Goal: Transaction & Acquisition: Book appointment/travel/reservation

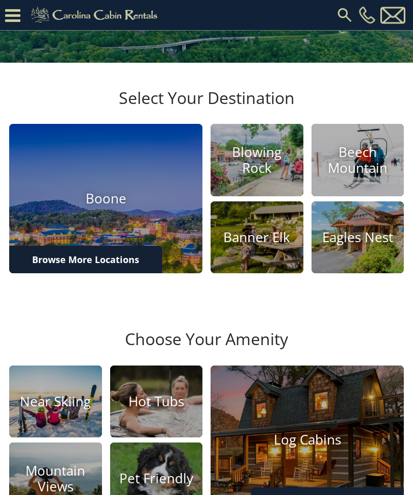
scroll to position [195, 0]
click at [148, 207] on h4 "Boone" at bounding box center [105, 199] width 193 height 16
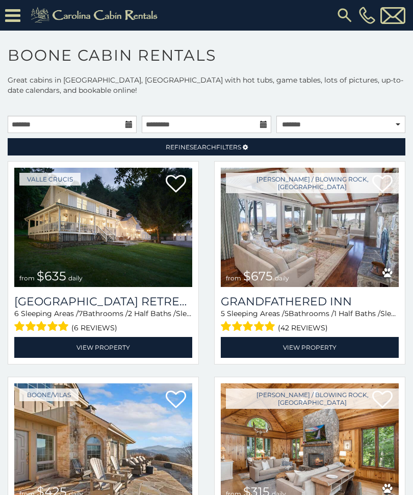
click at [17, 17] on icon at bounding box center [12, 16] width 15 height 18
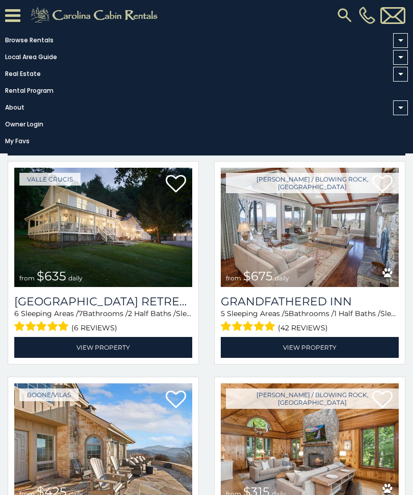
click at [37, 46] on link "Browse Rentals" at bounding box center [204, 40] width 408 height 14
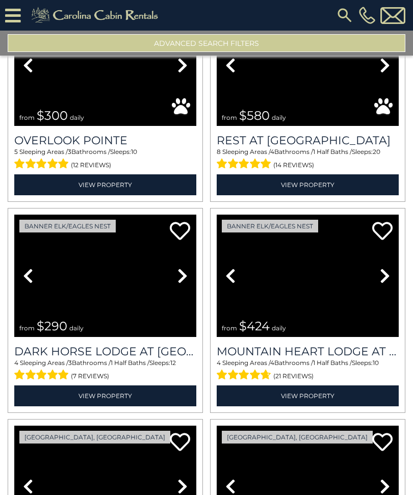
scroll to position [516, 0]
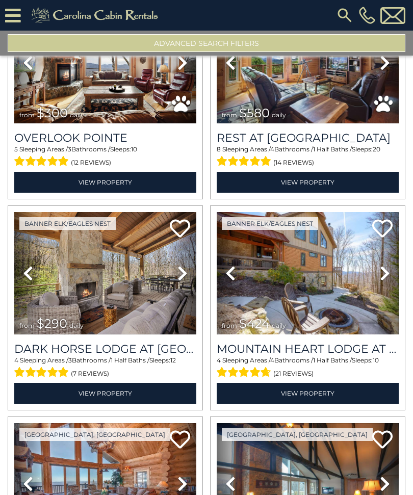
click at [306, 286] on img at bounding box center [308, 273] width 182 height 122
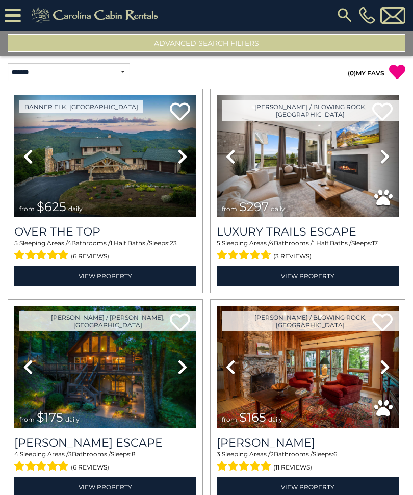
scroll to position [0, 0]
click at [121, 71] on select "**********" at bounding box center [69, 72] width 122 height 18
click at [243, 42] on button "Advanced Search Filters" at bounding box center [207, 43] width 398 height 18
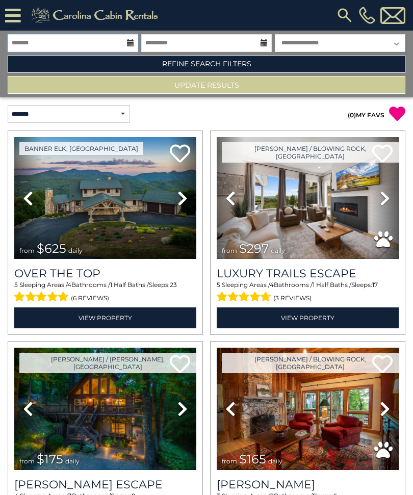
click at [126, 44] on input "text" at bounding box center [73, 43] width 131 height 18
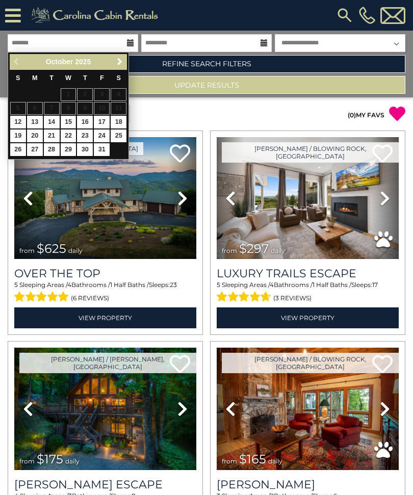
click at [74, 123] on link "15" at bounding box center [69, 122] width 16 height 13
type input "********"
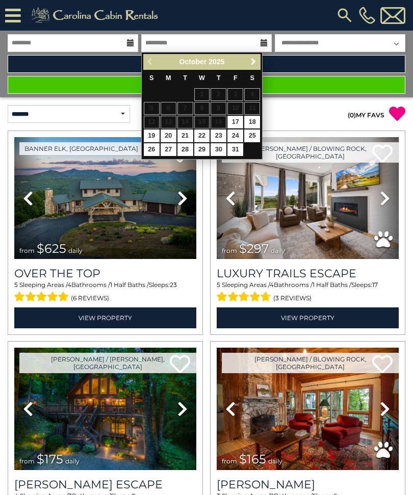
click at [259, 120] on link "18" at bounding box center [252, 122] width 16 height 13
type input "********"
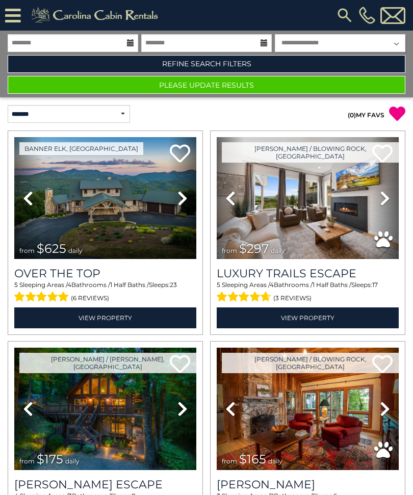
click at [240, 89] on button "Please Update Results" at bounding box center [207, 85] width 398 height 18
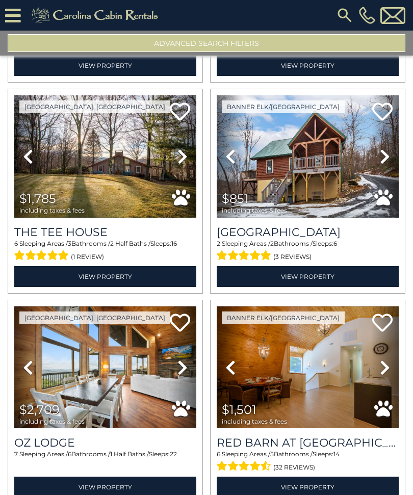
scroll to position [211, 0]
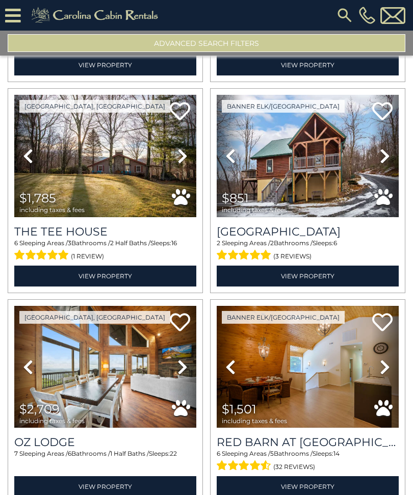
click at [118, 174] on img at bounding box center [105, 156] width 182 height 122
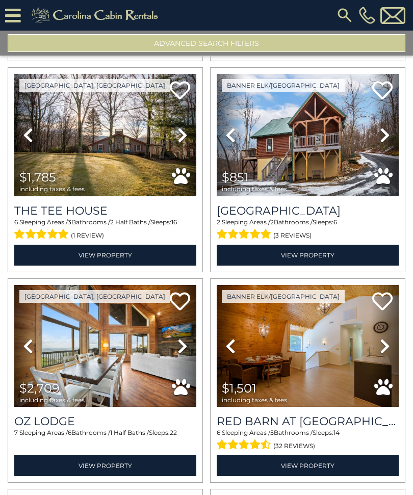
scroll to position [231, 0]
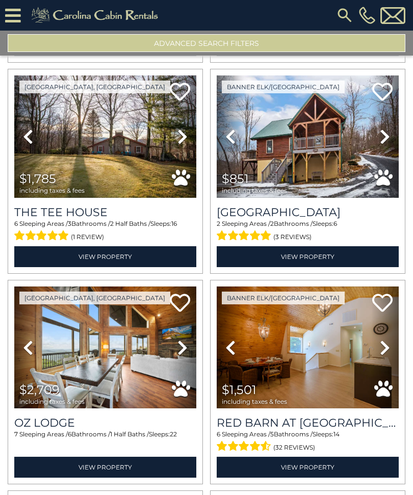
click at [333, 158] on img at bounding box center [308, 137] width 182 height 122
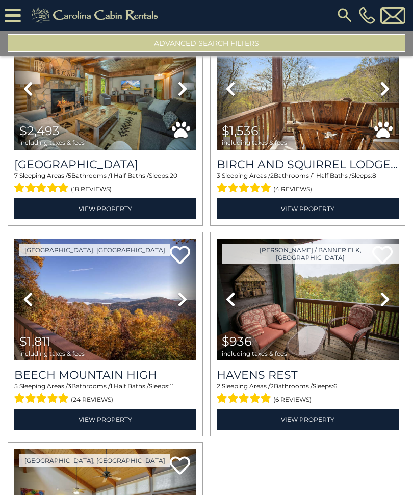
scroll to position [1144, 0]
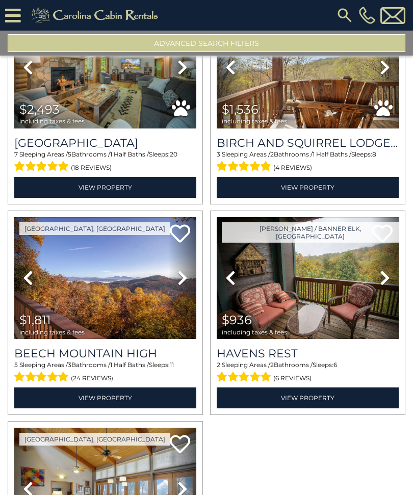
click at [126, 293] on img at bounding box center [105, 278] width 182 height 122
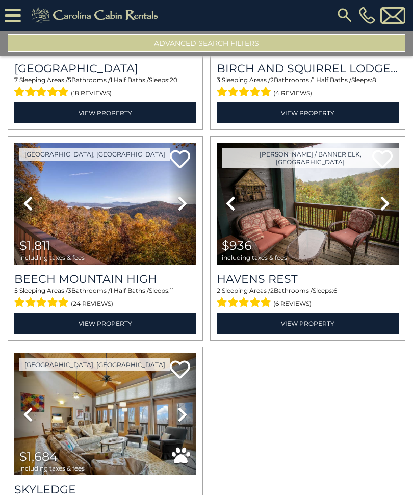
scroll to position [1224, 0]
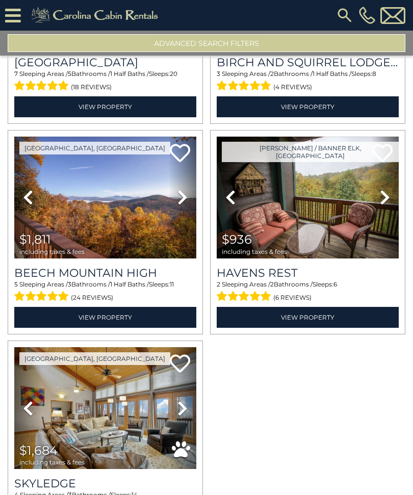
click at [93, 298] on span "(24 reviews)" at bounding box center [92, 297] width 42 height 13
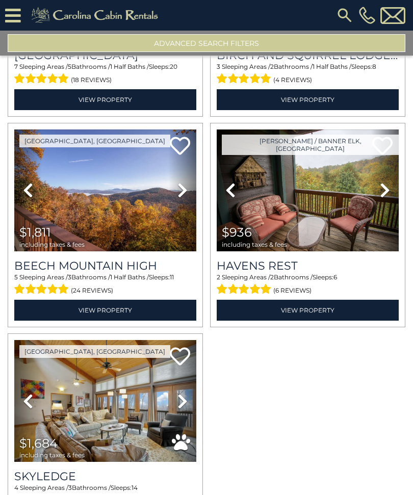
scroll to position [1229, 0]
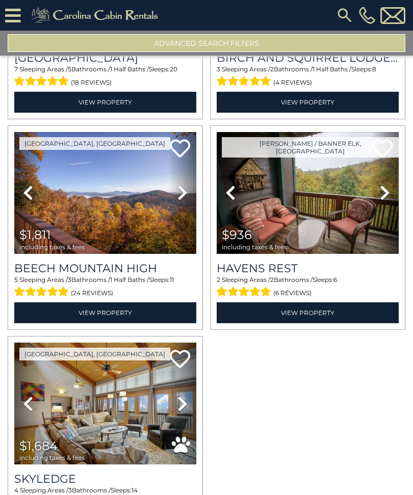
click at [185, 197] on icon at bounding box center [183, 193] width 10 height 16
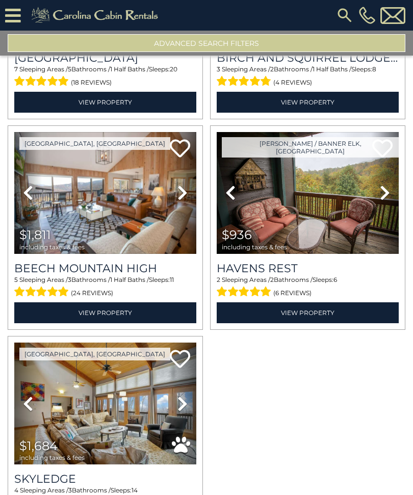
click at [186, 197] on icon at bounding box center [183, 193] width 10 height 16
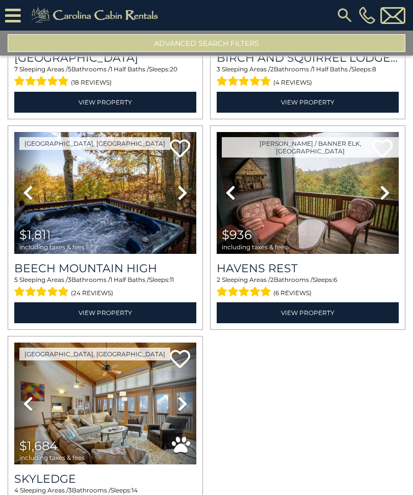
click at [31, 197] on icon at bounding box center [28, 193] width 10 height 16
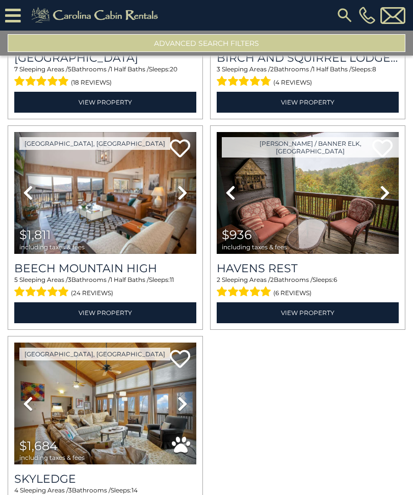
click at [186, 196] on icon at bounding box center [183, 193] width 10 height 16
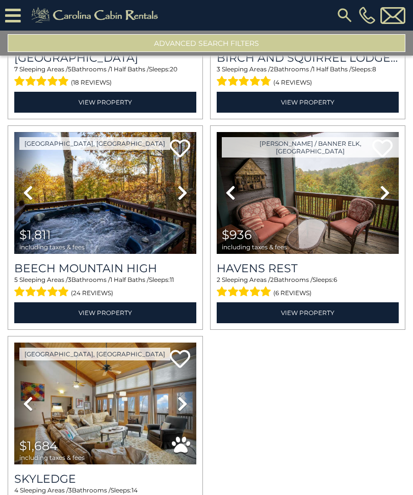
click at [182, 201] on icon at bounding box center [183, 193] width 10 height 16
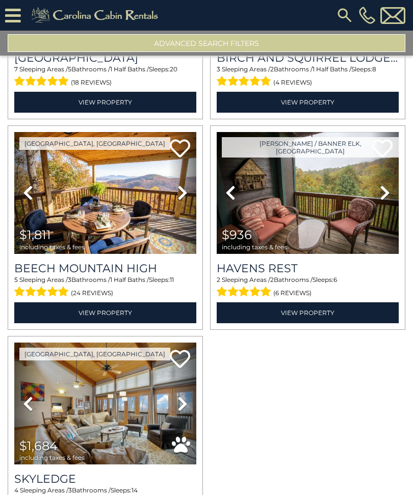
click at [187, 200] on icon at bounding box center [183, 193] width 10 height 16
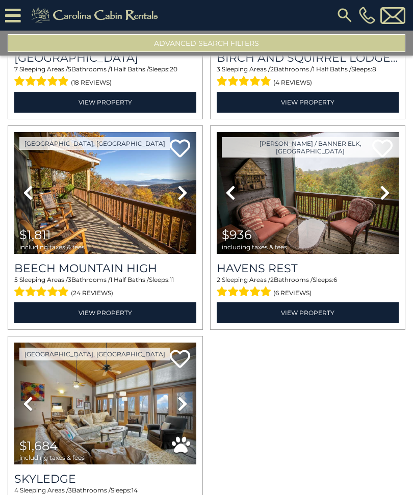
click at [184, 195] on icon at bounding box center [183, 193] width 10 height 16
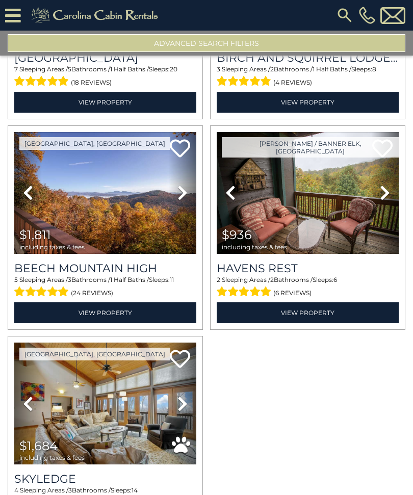
click at [183, 199] on icon at bounding box center [183, 193] width 10 height 16
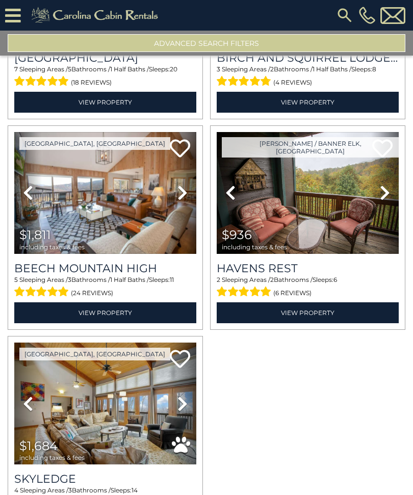
click at [184, 195] on icon at bounding box center [183, 193] width 10 height 16
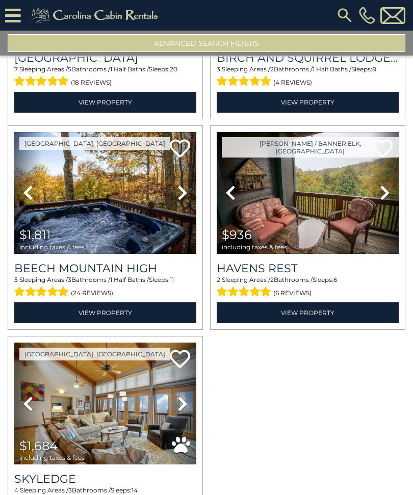
click at [183, 197] on icon at bounding box center [183, 193] width 10 height 16
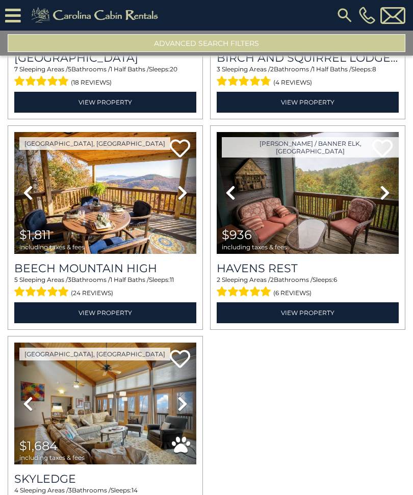
click at [184, 200] on icon at bounding box center [183, 193] width 10 height 16
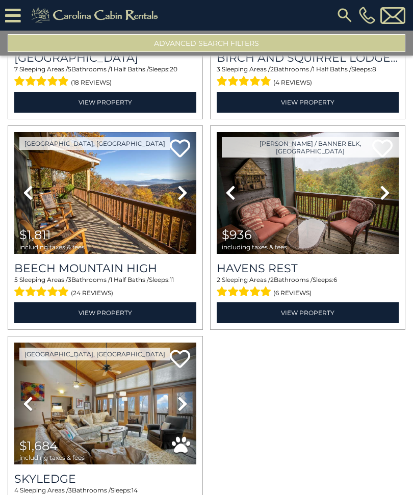
click at [183, 195] on icon at bounding box center [183, 193] width 10 height 16
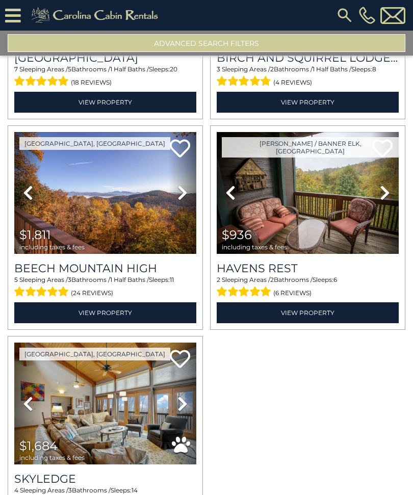
click at [182, 195] on icon at bounding box center [183, 193] width 10 height 16
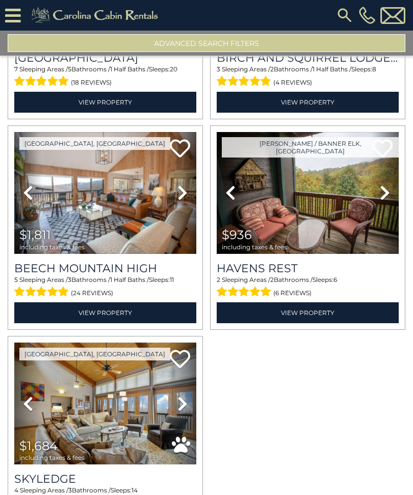
click at [185, 193] on icon at bounding box center [183, 193] width 10 height 16
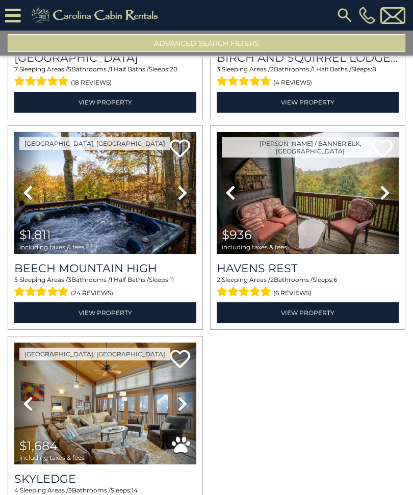
click at [184, 197] on icon at bounding box center [183, 193] width 10 height 16
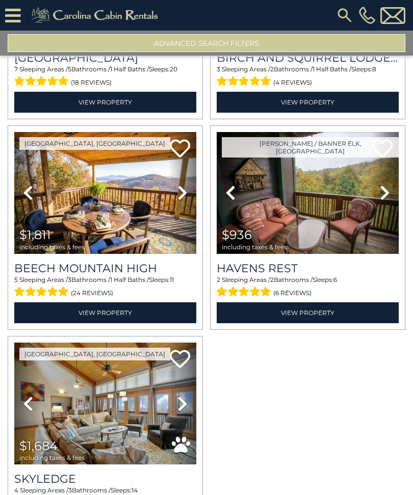
click at [186, 196] on icon at bounding box center [183, 193] width 10 height 16
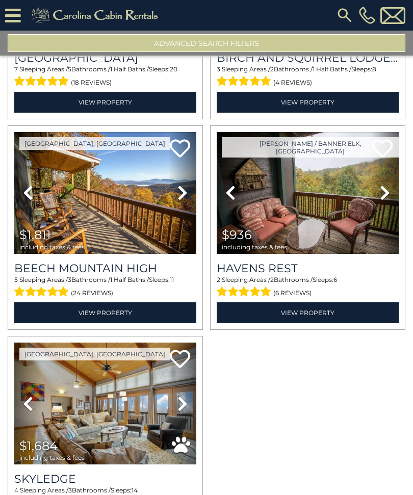
click at [187, 195] on icon at bounding box center [183, 193] width 10 height 16
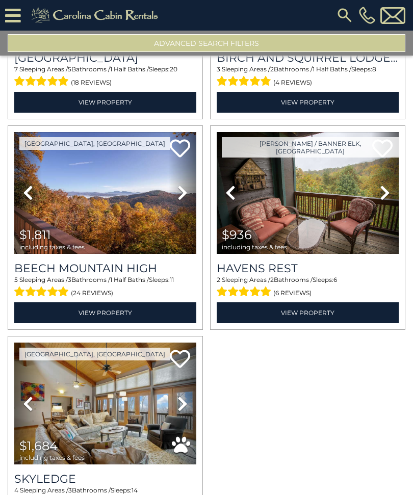
click at [121, 233] on img at bounding box center [105, 193] width 182 height 122
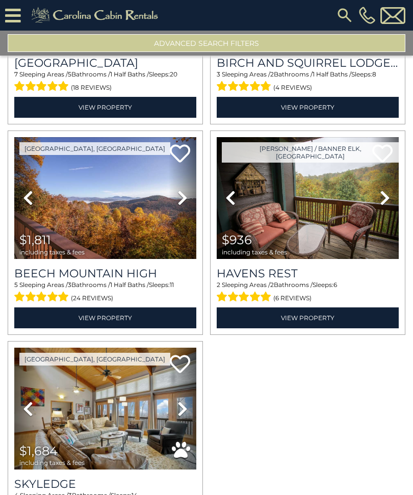
scroll to position [1222, 0]
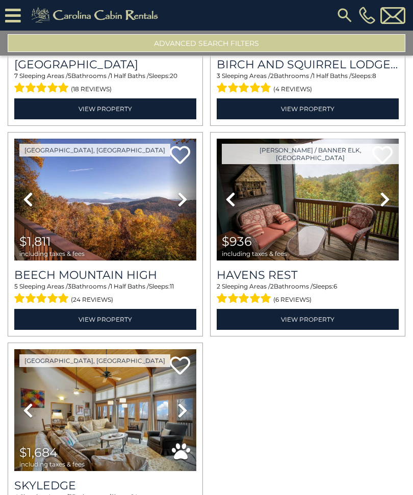
click at [339, 230] on img at bounding box center [308, 200] width 182 height 122
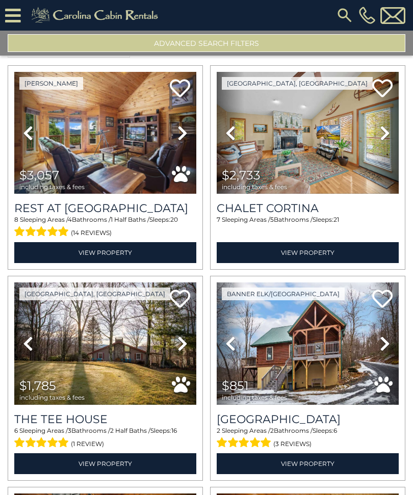
scroll to position [10, 0]
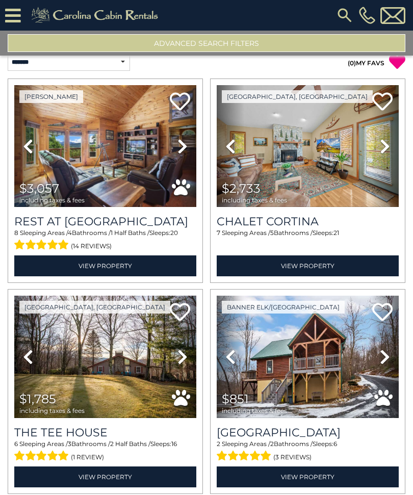
click at [127, 360] on img at bounding box center [105, 357] width 182 height 122
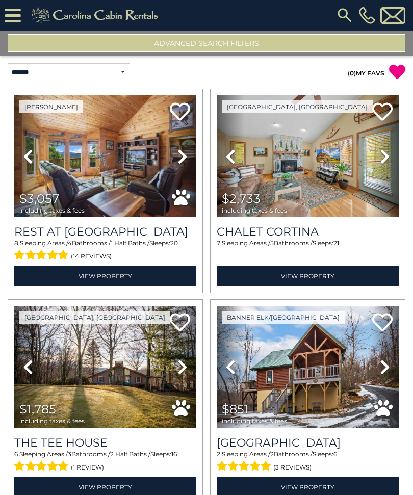
scroll to position [0, 0]
click at [336, 188] on img at bounding box center [308, 156] width 182 height 122
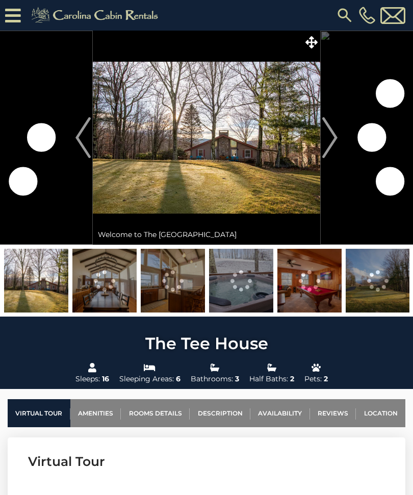
click at [333, 143] on img "Next" at bounding box center [329, 137] width 15 height 41
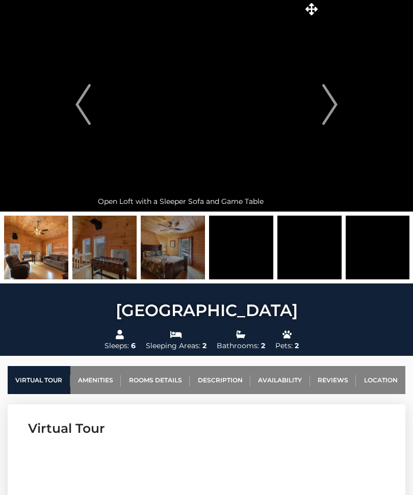
scroll to position [33, 0]
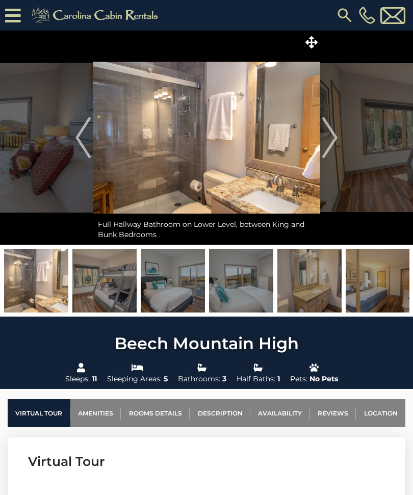
click at [323, 144] on img "Next" at bounding box center [329, 137] width 15 height 41
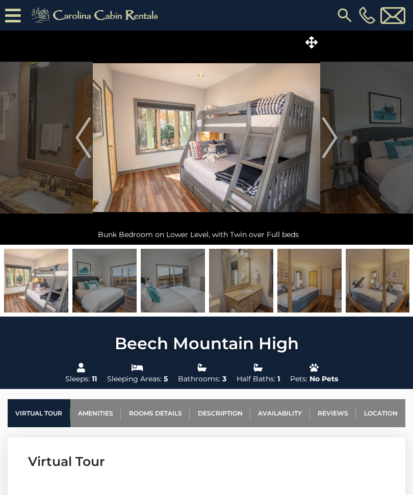
click at [332, 141] on img "Next" at bounding box center [329, 137] width 15 height 41
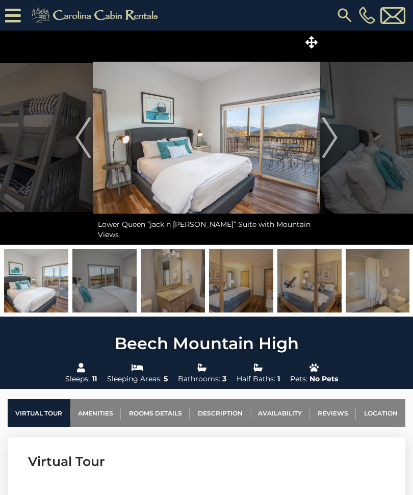
click at [333, 145] on img "Next" at bounding box center [329, 137] width 15 height 41
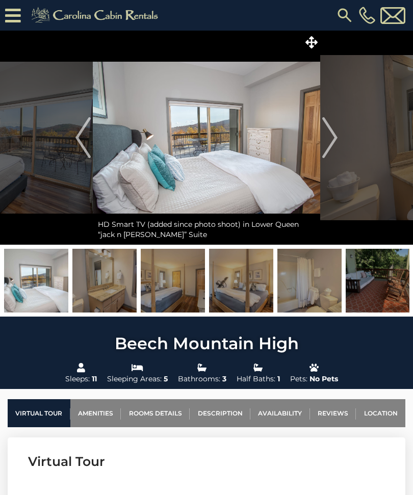
click at [329, 145] on img "Next" at bounding box center [329, 137] width 15 height 41
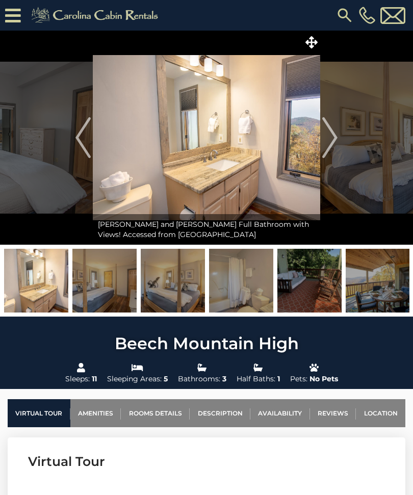
click at [328, 144] on img "Next" at bounding box center [329, 137] width 15 height 41
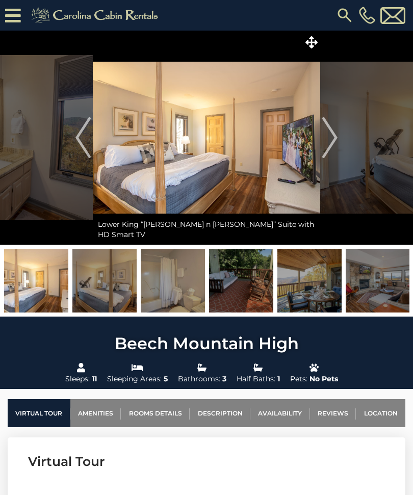
click at [326, 145] on img "Next" at bounding box center [329, 137] width 15 height 41
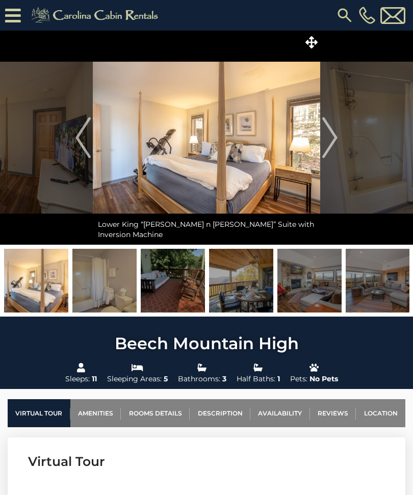
click at [328, 143] on img "Next" at bounding box center [329, 137] width 15 height 41
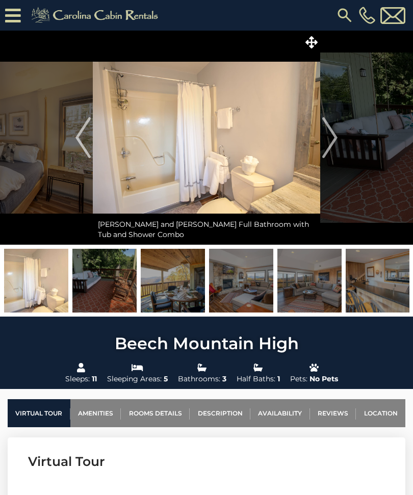
click at [334, 143] on img "Next" at bounding box center [329, 137] width 15 height 41
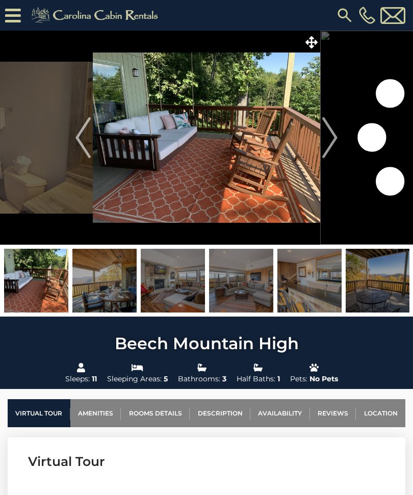
click at [334, 143] on img "Next" at bounding box center [329, 137] width 15 height 41
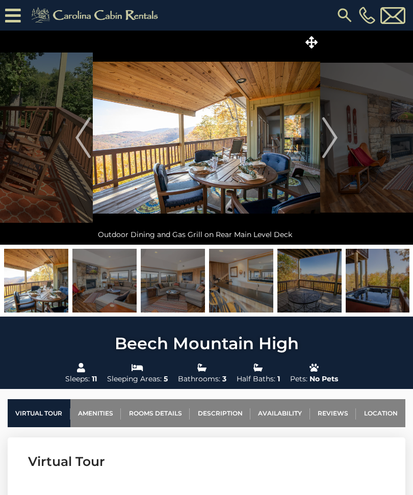
click at [212, 157] on img at bounding box center [207, 138] width 228 height 214
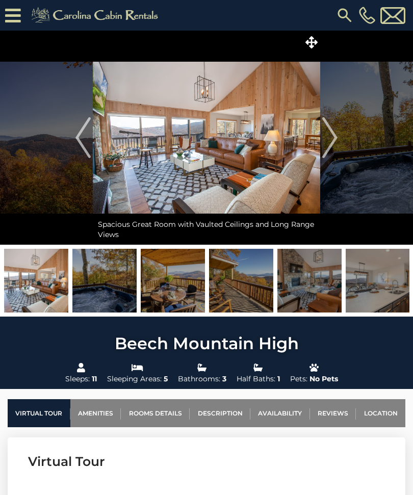
click at [247, 164] on img at bounding box center [207, 138] width 228 height 214
click at [227, 164] on img at bounding box center [207, 138] width 228 height 214
click at [178, 286] on img at bounding box center [173, 281] width 64 height 64
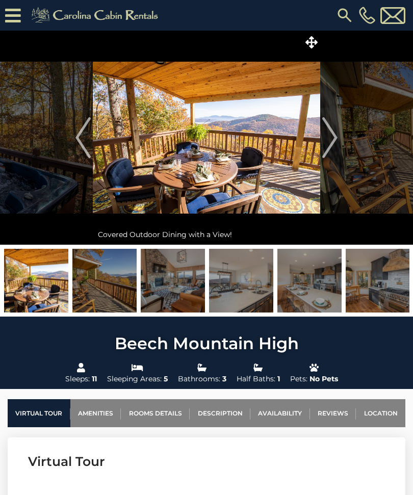
click at [180, 291] on img at bounding box center [173, 281] width 64 height 64
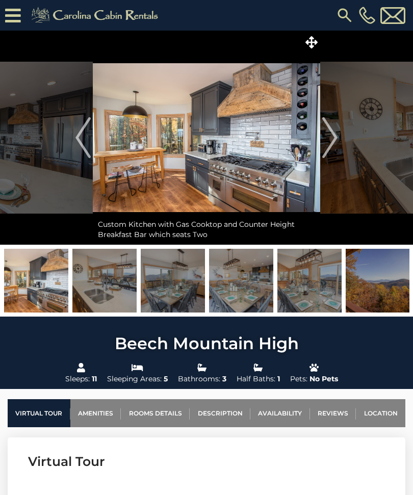
click at [264, 178] on img at bounding box center [207, 138] width 228 height 214
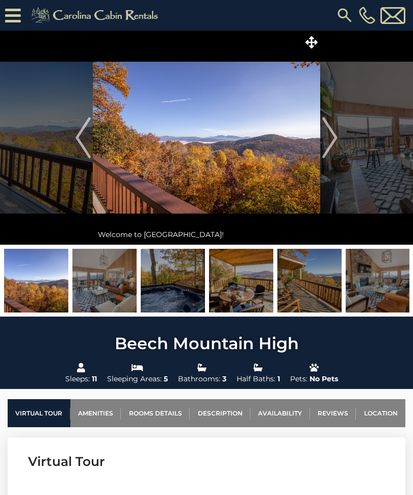
click at [49, 276] on img at bounding box center [36, 281] width 64 height 64
click at [332, 143] on img "Next" at bounding box center [329, 137] width 15 height 41
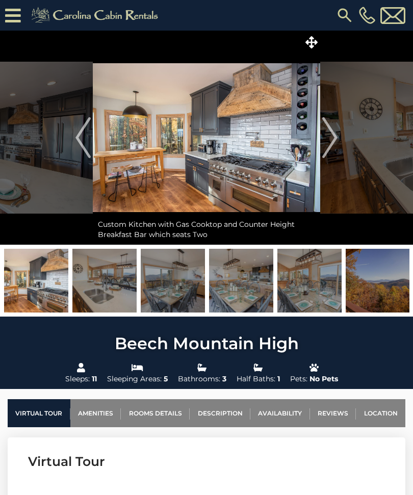
click at [335, 138] on img "Next" at bounding box center [329, 137] width 15 height 41
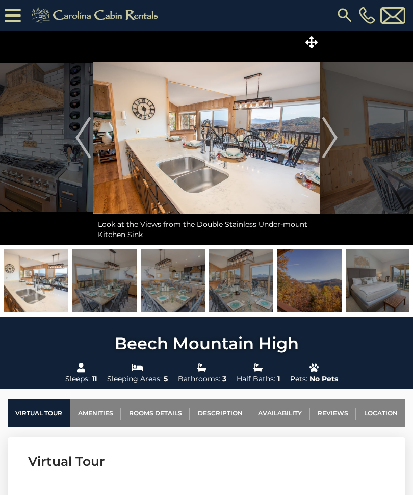
click at [330, 139] on img "Next" at bounding box center [329, 137] width 15 height 41
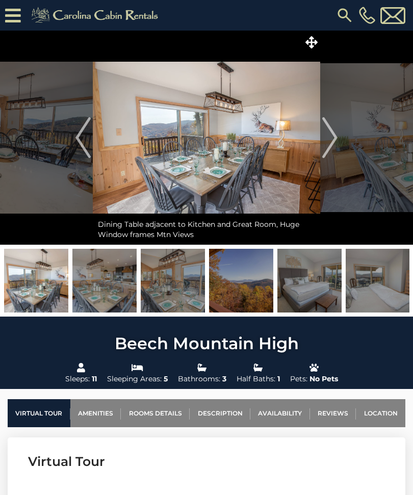
click at [331, 137] on img "Next" at bounding box center [329, 137] width 15 height 41
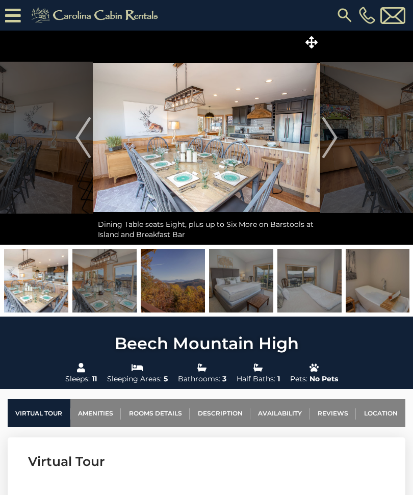
click at [333, 135] on img "Next" at bounding box center [329, 137] width 15 height 41
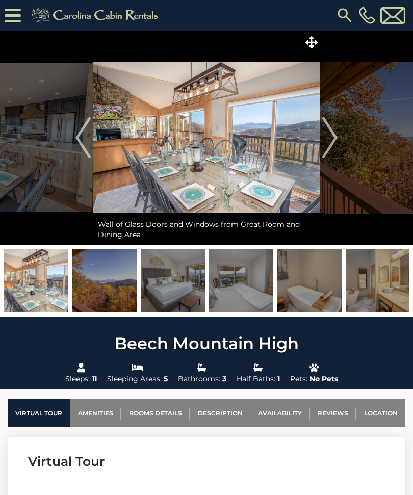
click at [331, 144] on img "Next" at bounding box center [329, 137] width 15 height 41
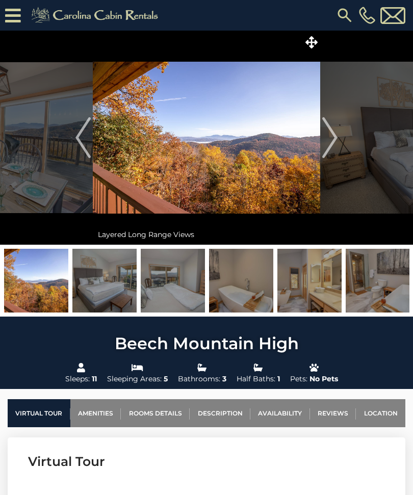
click at [332, 140] on img "Next" at bounding box center [329, 137] width 15 height 41
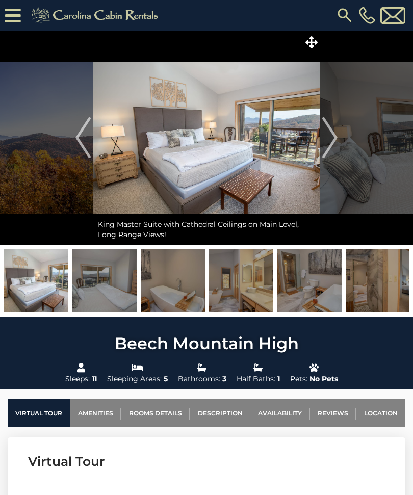
click at [336, 140] on img "Next" at bounding box center [329, 137] width 15 height 41
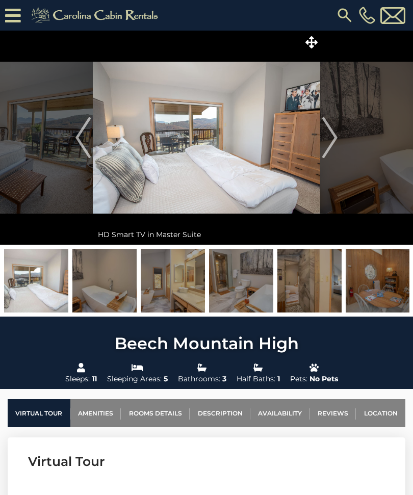
click at [331, 135] on img "Next" at bounding box center [329, 137] width 15 height 41
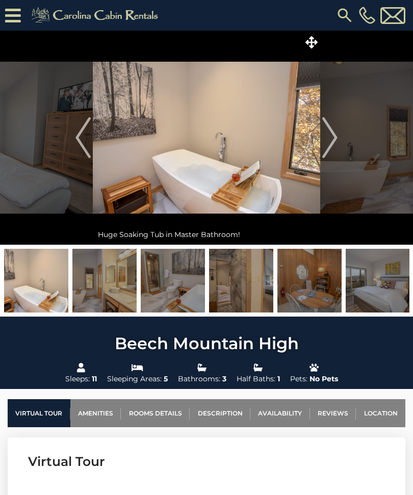
click at [331, 140] on img "Next" at bounding box center [329, 137] width 15 height 41
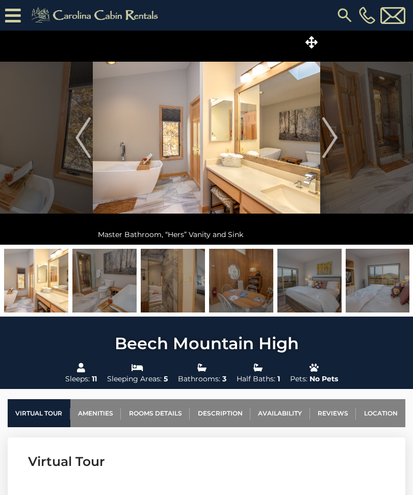
click at [332, 141] on img "Next" at bounding box center [329, 137] width 15 height 41
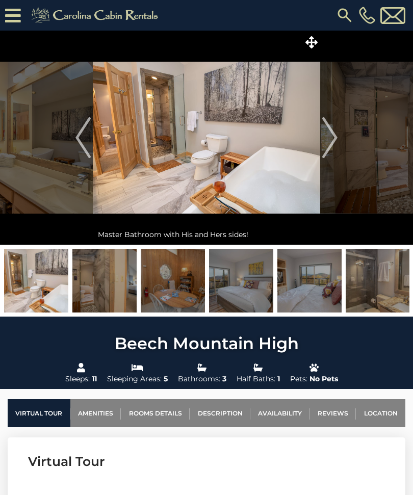
click at [328, 140] on img "Next" at bounding box center [329, 137] width 15 height 41
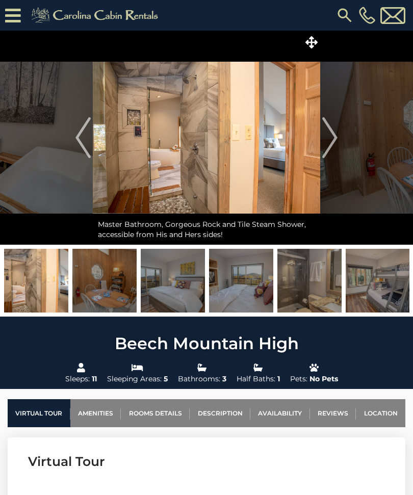
click at [331, 146] on img "Next" at bounding box center [329, 137] width 15 height 41
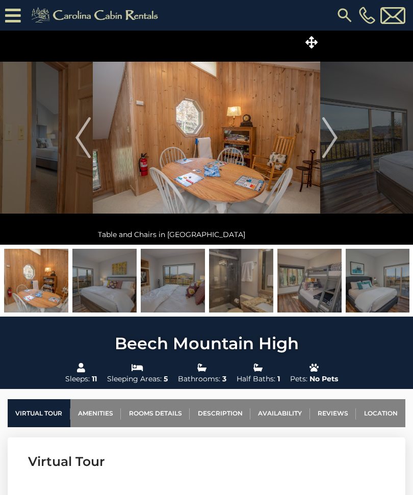
click at [331, 145] on img "Next" at bounding box center [329, 137] width 15 height 41
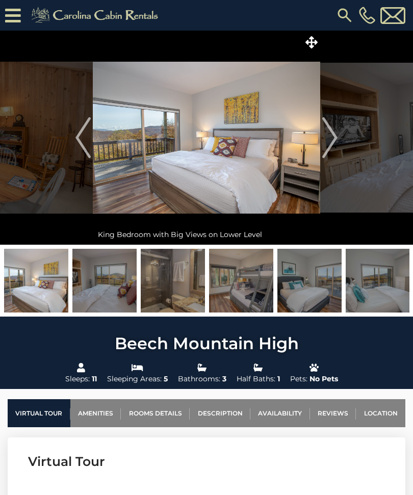
click at [330, 143] on img "Next" at bounding box center [329, 137] width 15 height 41
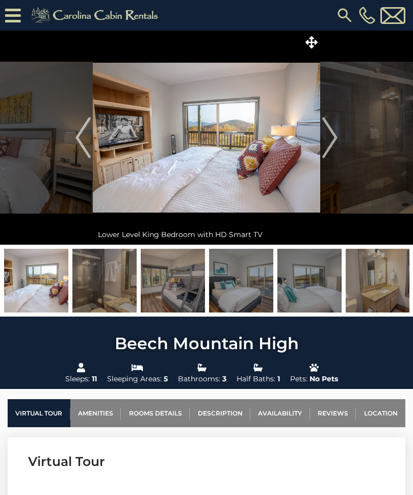
click at [327, 138] on img "Next" at bounding box center [329, 137] width 15 height 41
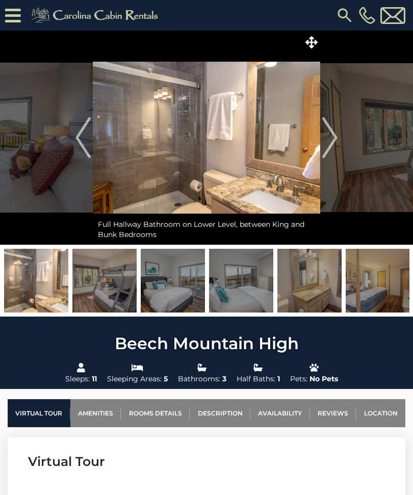
click at [332, 146] on img "Next" at bounding box center [329, 137] width 15 height 41
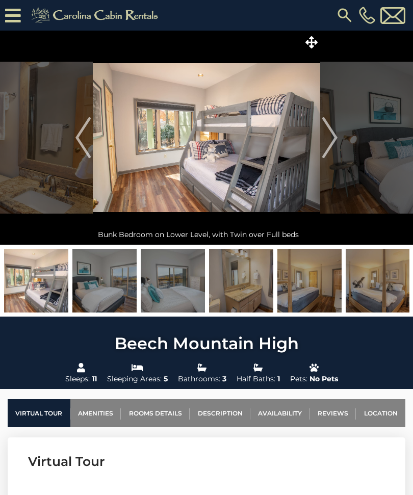
click at [332, 138] on img "Next" at bounding box center [329, 137] width 15 height 41
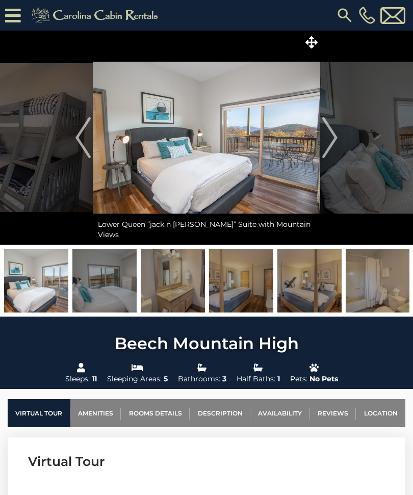
click at [335, 144] on img "Next" at bounding box center [329, 137] width 15 height 41
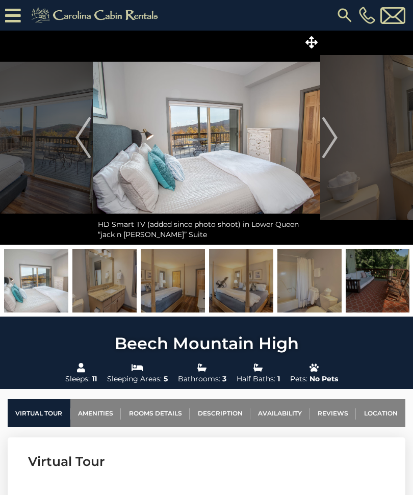
click at [333, 140] on img "Next" at bounding box center [329, 137] width 15 height 41
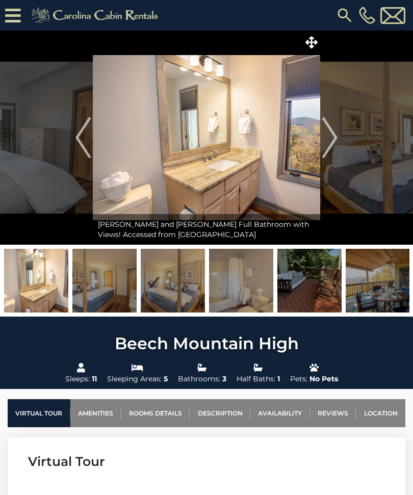
click at [331, 145] on img "Next" at bounding box center [329, 137] width 15 height 41
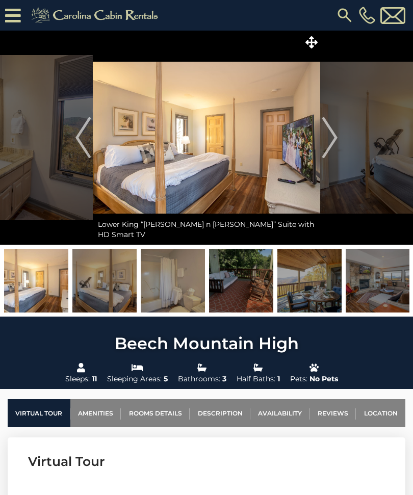
click at [331, 140] on img "Next" at bounding box center [329, 137] width 15 height 41
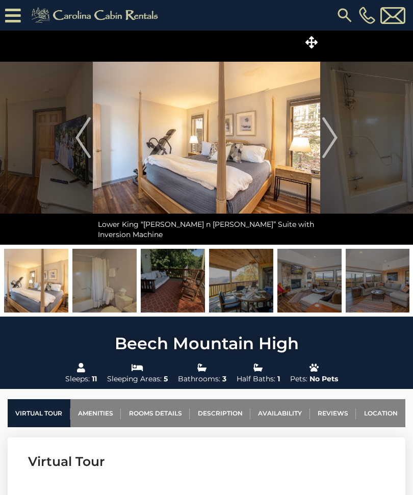
click at [330, 136] on img "Next" at bounding box center [329, 137] width 15 height 41
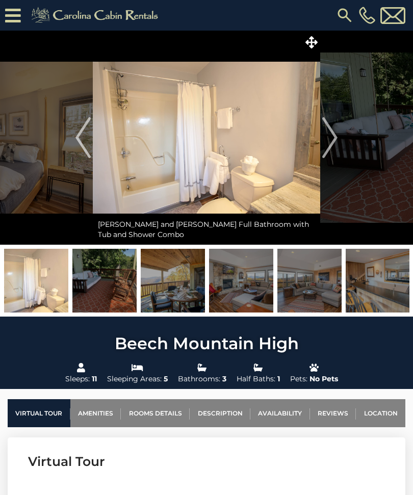
click at [331, 143] on img "Next" at bounding box center [329, 137] width 15 height 41
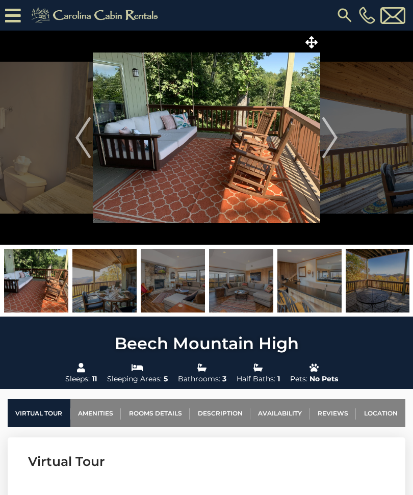
click at [329, 141] on img "Next" at bounding box center [329, 137] width 15 height 41
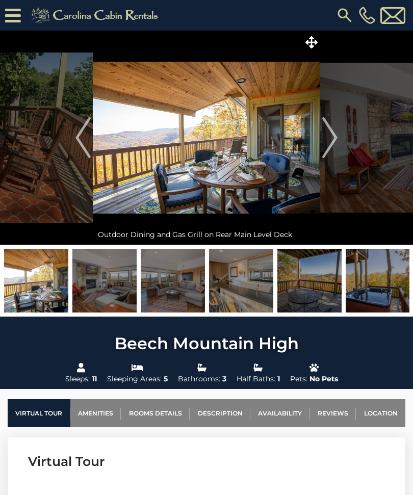
click at [329, 139] on img "Next" at bounding box center [329, 137] width 15 height 41
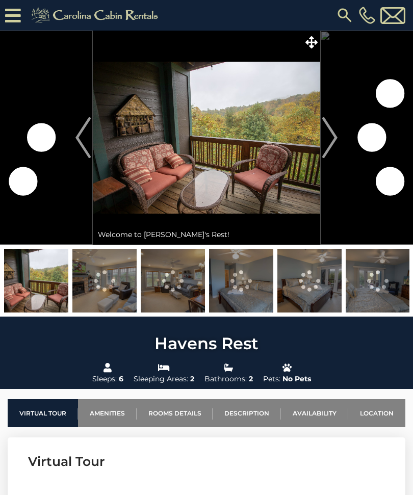
click at [329, 141] on img "Next" at bounding box center [329, 137] width 15 height 41
